Goal: Information Seeking & Learning: Learn about a topic

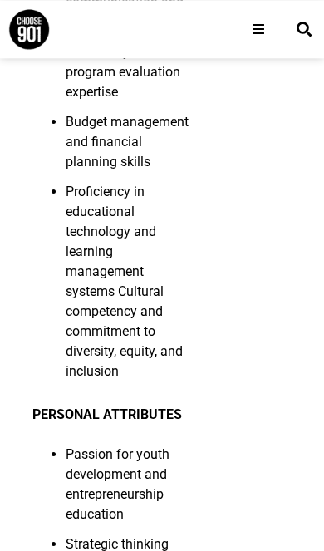
scroll to position [4872, 0]
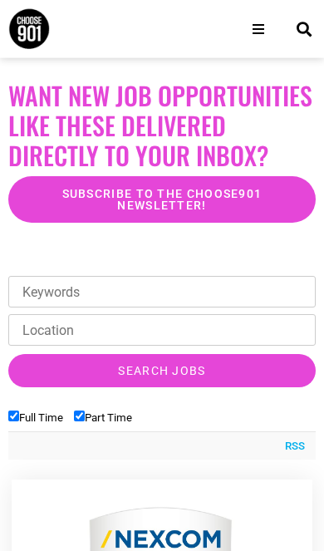
click at [19, 411] on input "Full Time" at bounding box center [13, 416] width 11 height 11
checkbox input "false"
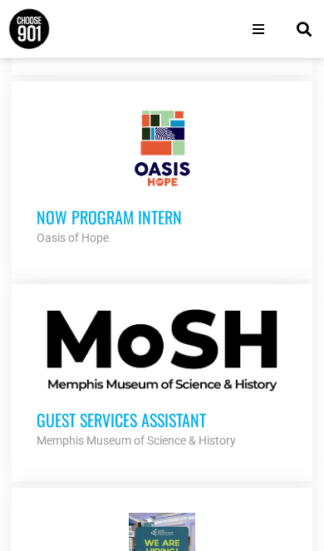
scroll to position [1624, 0]
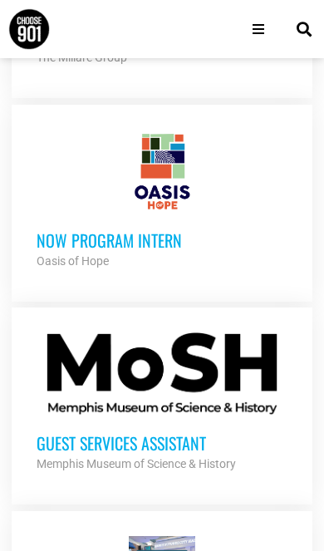
click at [160, 457] on strong "Memphis Museum of Science & History" at bounding box center [137, 463] width 200 height 13
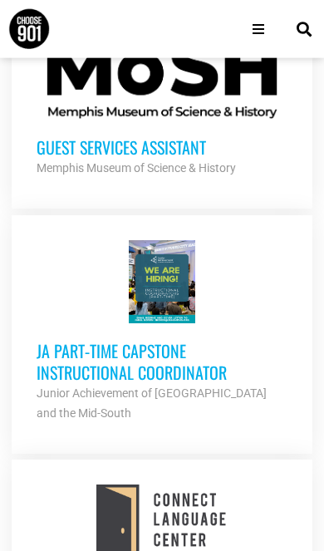
scroll to position [1923, 0]
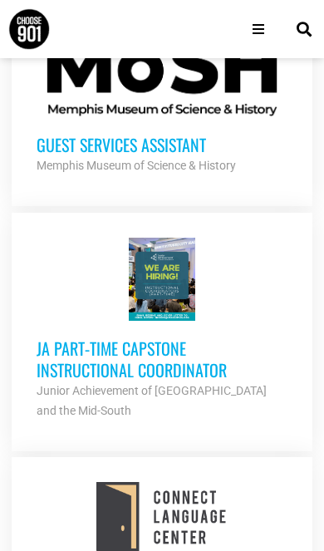
click at [87, 338] on h3 "JA Part‐time Capstone Instructional Coordinator" at bounding box center [163, 359] width 252 height 43
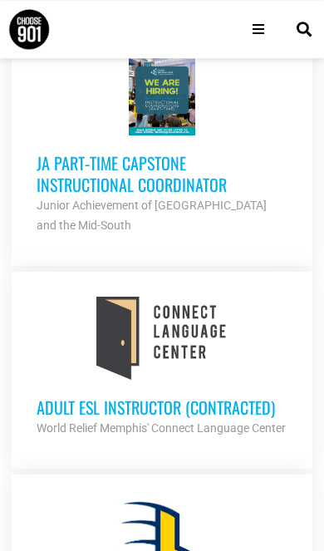
scroll to position [2120, 0]
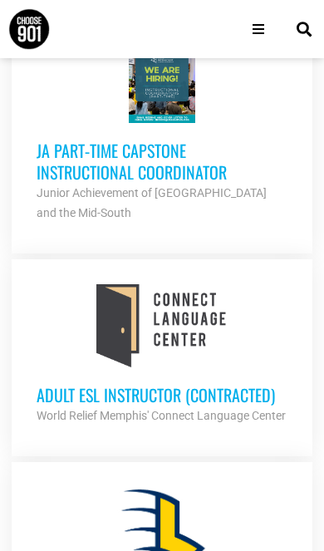
click at [240, 384] on h3 "Adult ESL Instructor (Contracted)" at bounding box center [163, 395] width 252 height 22
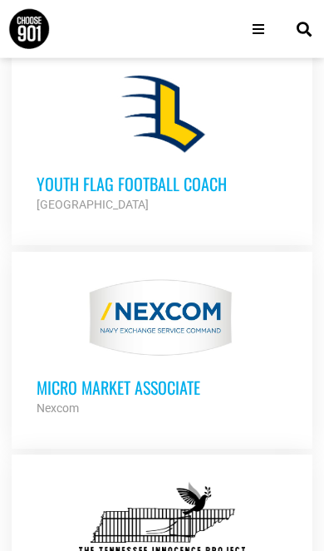
scroll to position [2560, 0]
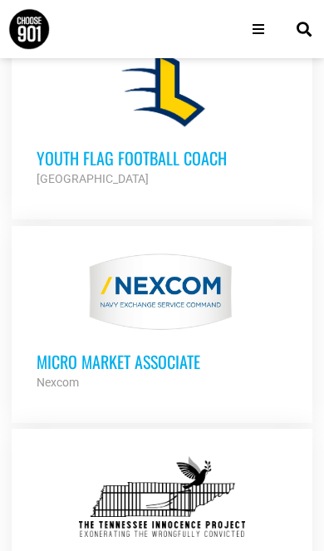
click at [183, 373] on div "Nexcom" at bounding box center [163, 383] width 252 height 20
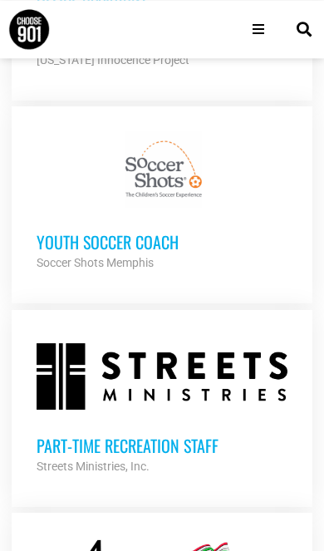
scroll to position [3128, 0]
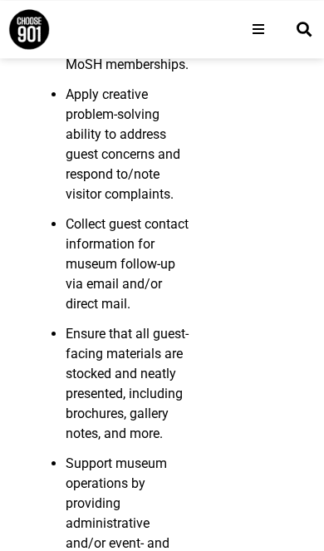
scroll to position [1289, 0]
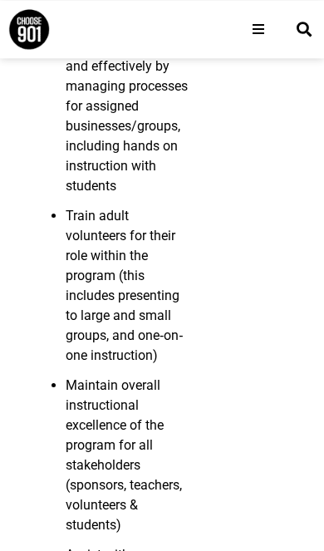
scroll to position [682, 0]
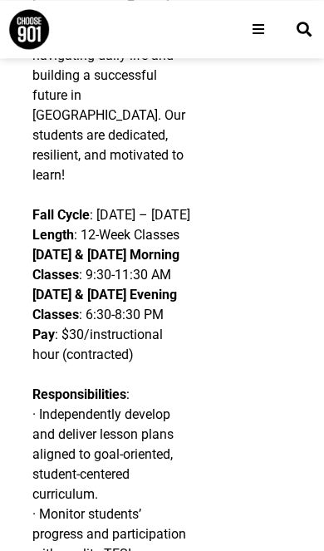
scroll to position [626, 0]
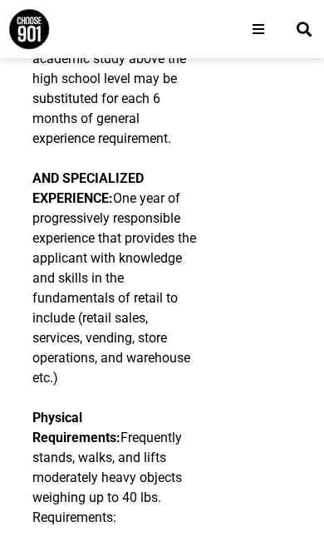
scroll to position [6870, 0]
